Goal: Navigation & Orientation: Find specific page/section

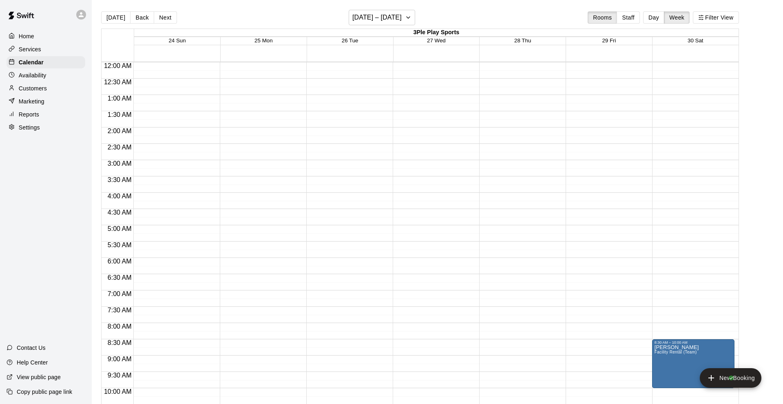
scroll to position [431, 0]
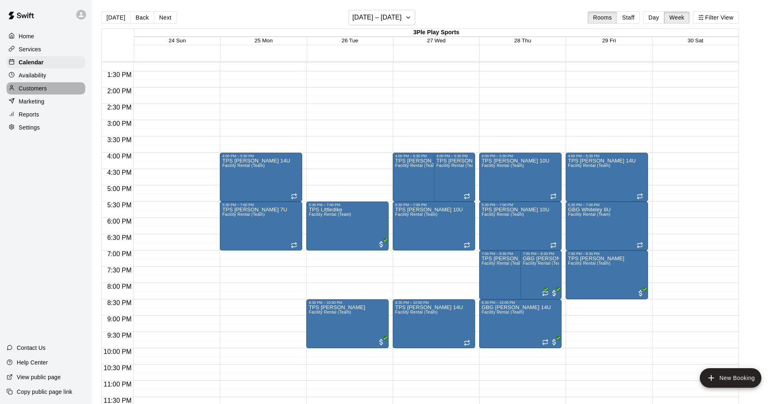
click at [33, 84] on div "Customers" at bounding box center [46, 88] width 79 height 12
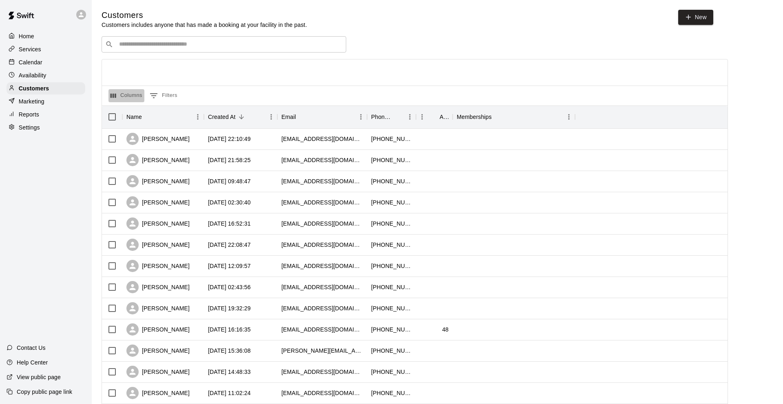
click at [128, 95] on button "Columns" at bounding box center [126, 95] width 36 height 13
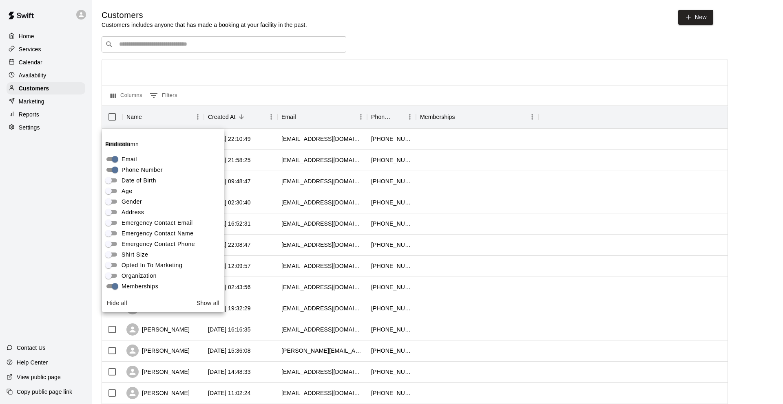
scroll to position [57, 0]
click at [205, 303] on button "Show all" at bounding box center [207, 303] width 29 height 15
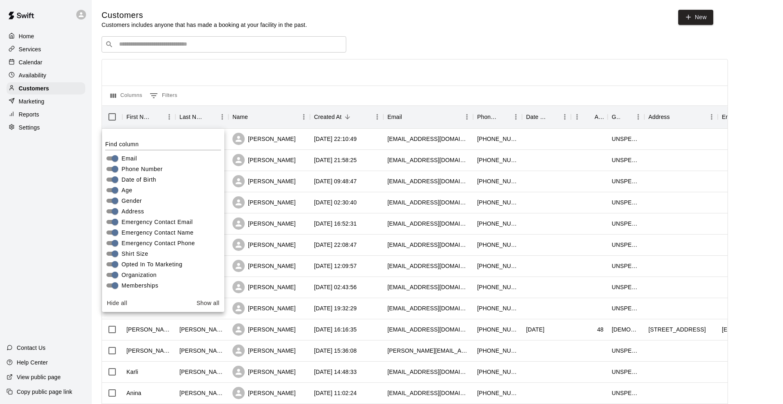
click at [116, 304] on button "Hide all" at bounding box center [117, 303] width 27 height 15
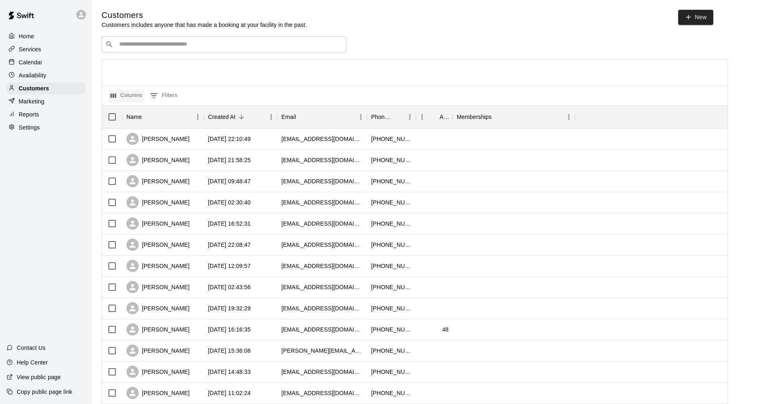
click at [128, 94] on button "Columns" at bounding box center [126, 95] width 36 height 13
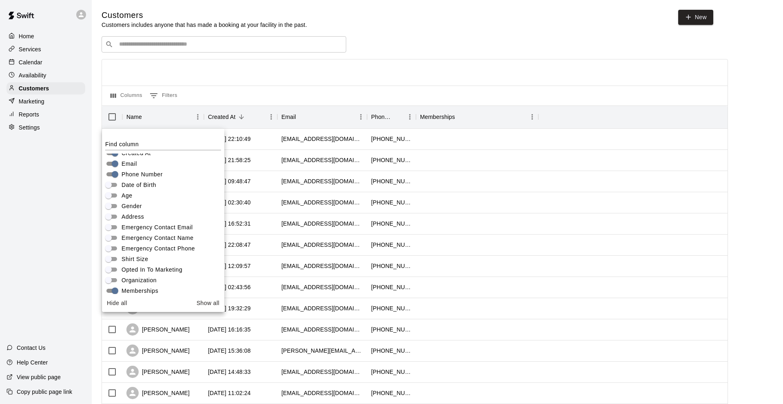
scroll to position [56, 0]
click at [530, 81] on div at bounding box center [414, 73] width 625 height 26
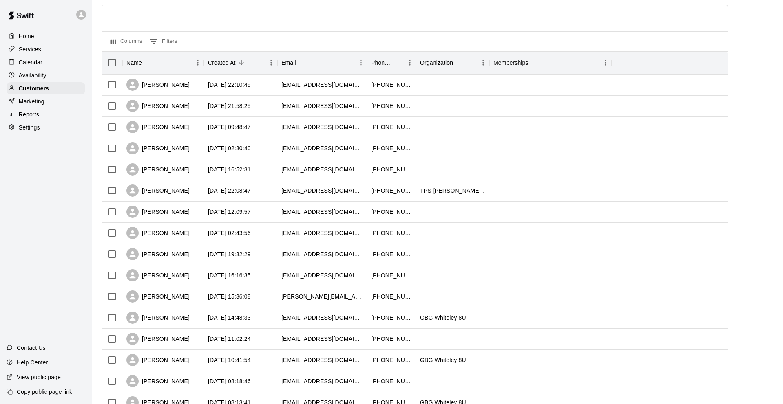
scroll to position [56, 0]
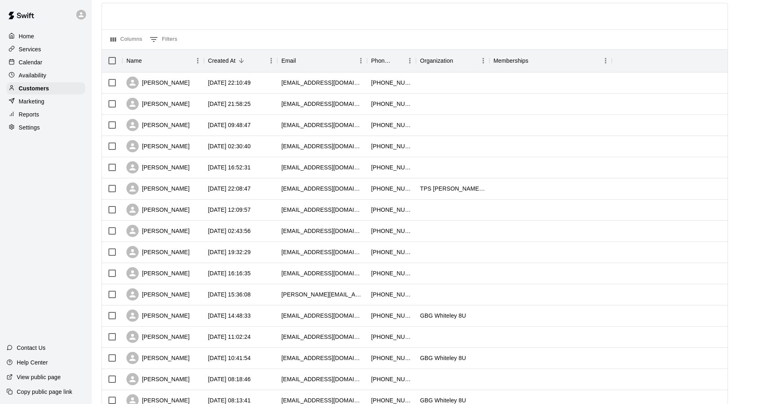
click at [24, 41] on div "Home" at bounding box center [46, 36] width 79 height 12
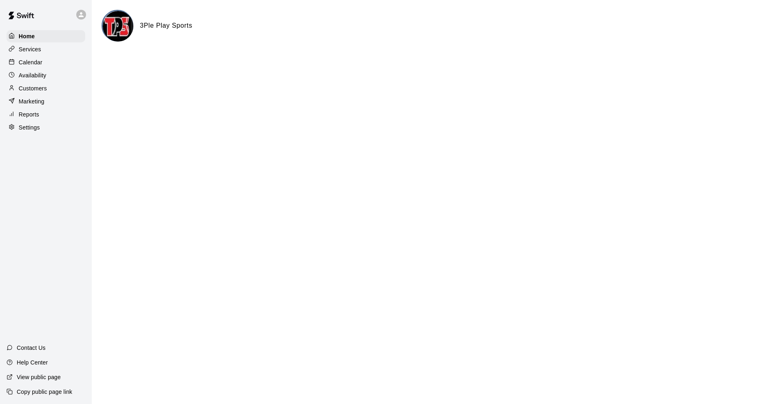
click at [30, 51] on p "Services" at bounding box center [30, 49] width 22 height 8
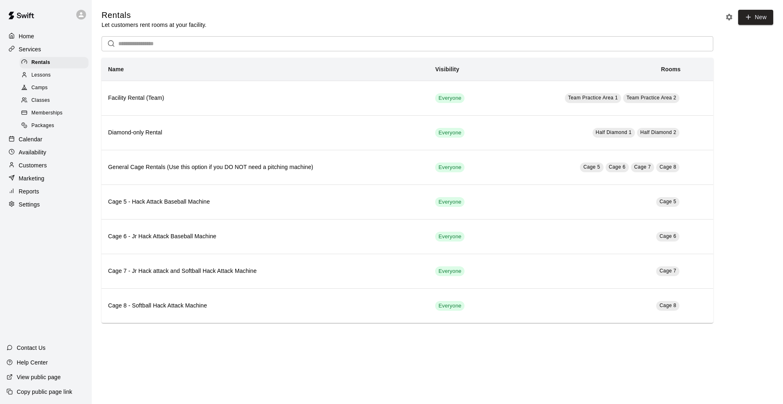
click at [44, 100] on span "Classes" at bounding box center [40, 101] width 18 height 8
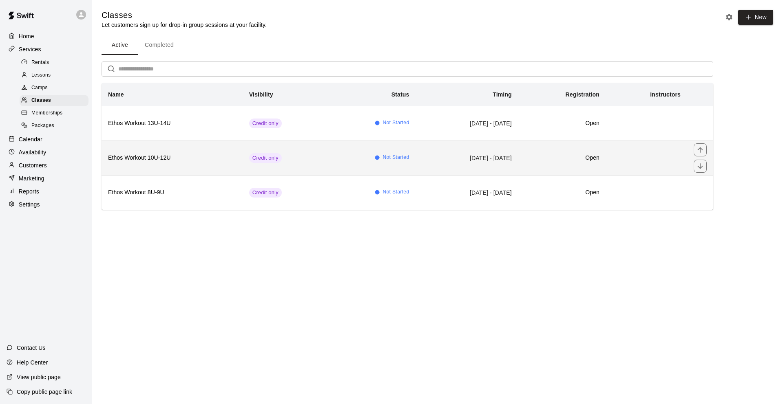
click at [197, 155] on h6 "Ethos Workout 10U-12U" at bounding box center [172, 158] width 128 height 9
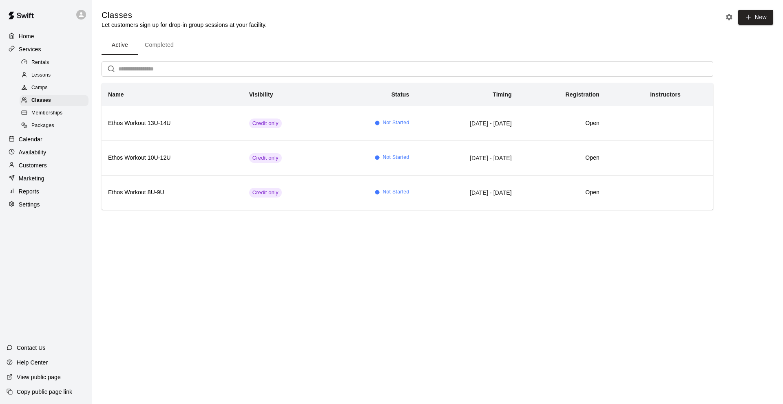
click at [40, 113] on span "Memberships" at bounding box center [46, 113] width 31 height 8
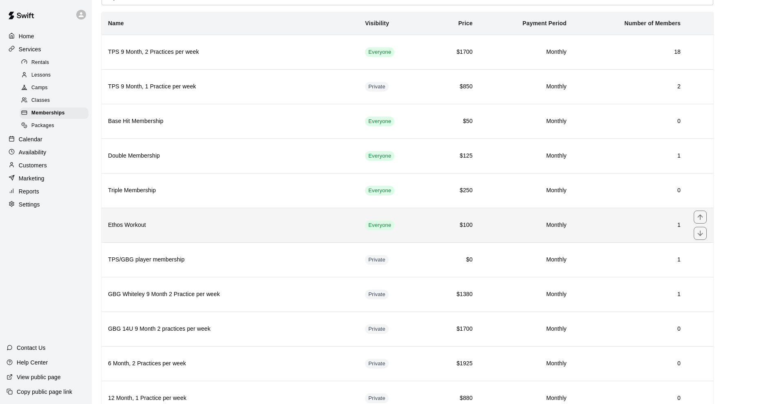
scroll to position [48, 0]
click at [217, 217] on th "Ethos Workout" at bounding box center [230, 223] width 257 height 35
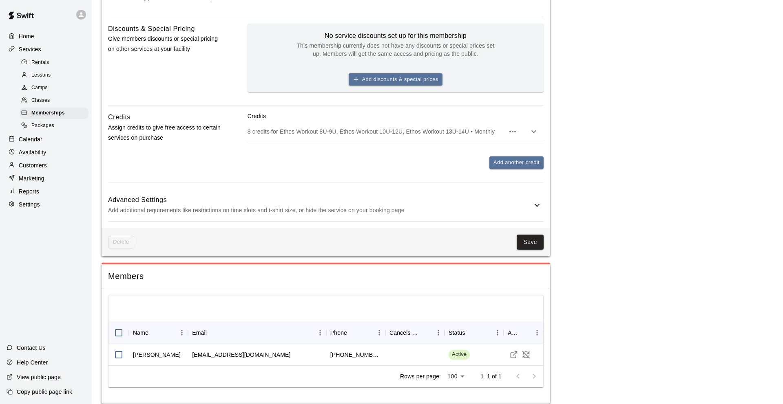
scroll to position [309, 0]
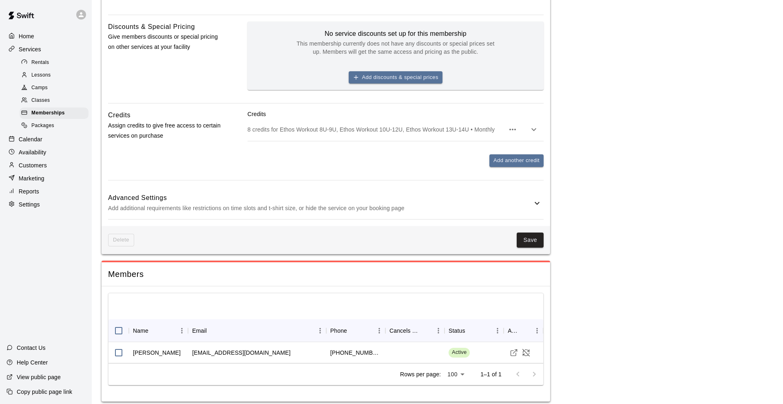
click at [532, 202] on icon at bounding box center [537, 204] width 10 height 10
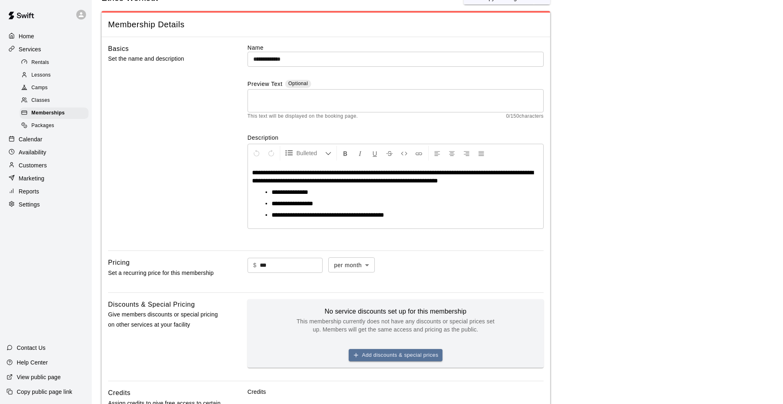
scroll to position [0, 0]
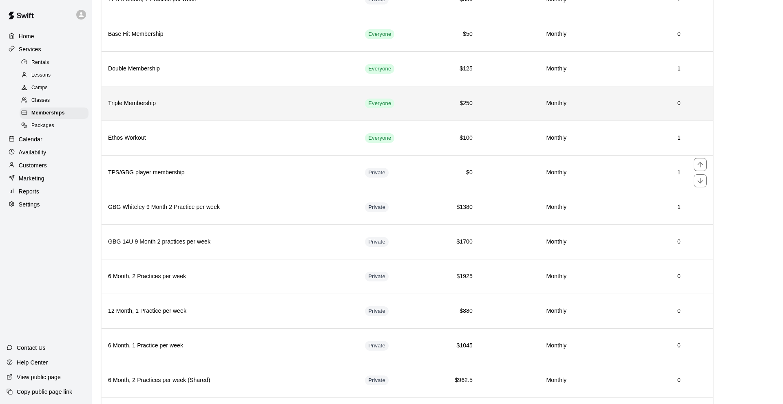
scroll to position [150, 0]
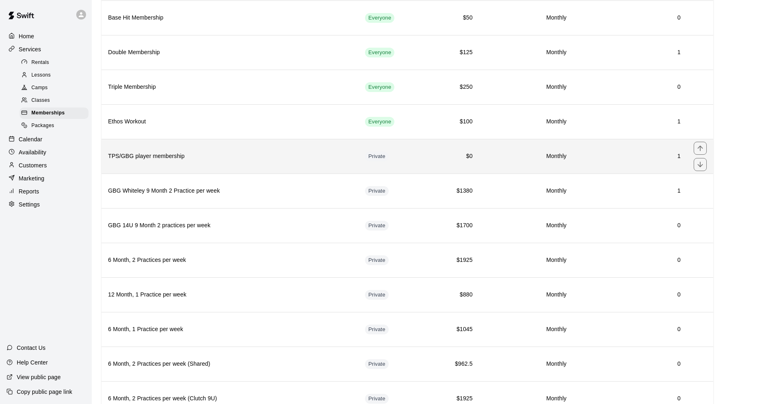
click at [309, 171] on th "TPS/GBG player membership" at bounding box center [230, 156] width 257 height 35
